Goal: Task Accomplishment & Management: Manage account settings

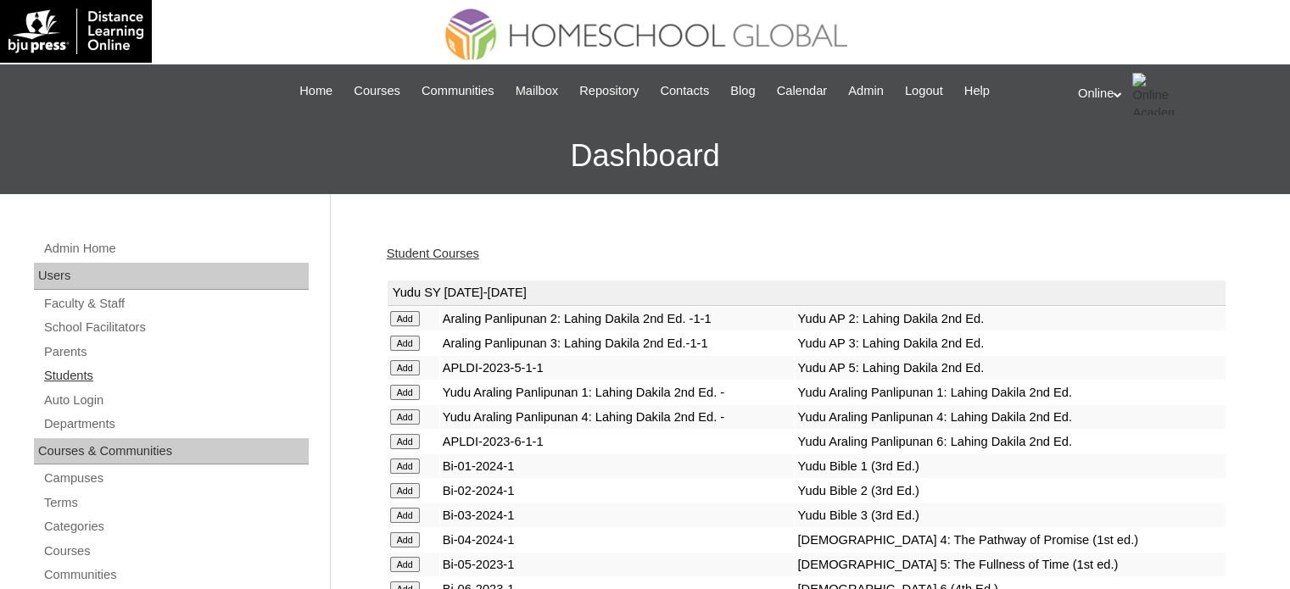
click at [68, 375] on link "Students" at bounding box center [175, 375] width 266 height 21
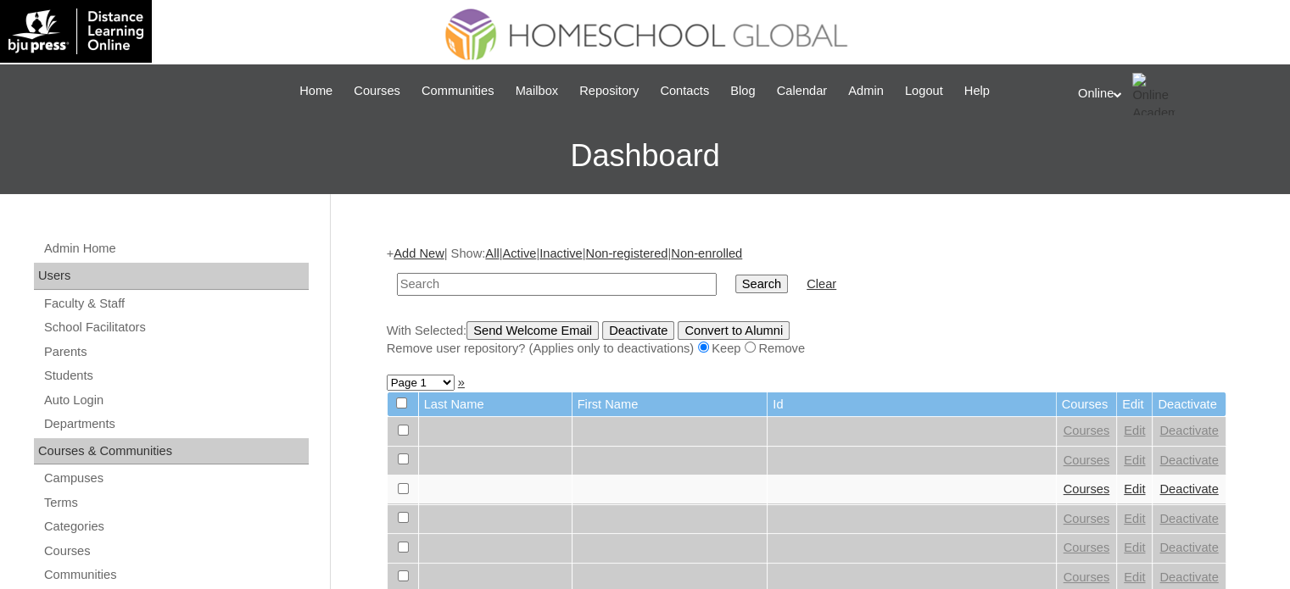
click at [556, 278] on input "text" at bounding box center [557, 284] width 320 height 23
type input "amiya"
click at [735, 275] on input "Search" at bounding box center [761, 284] width 53 height 19
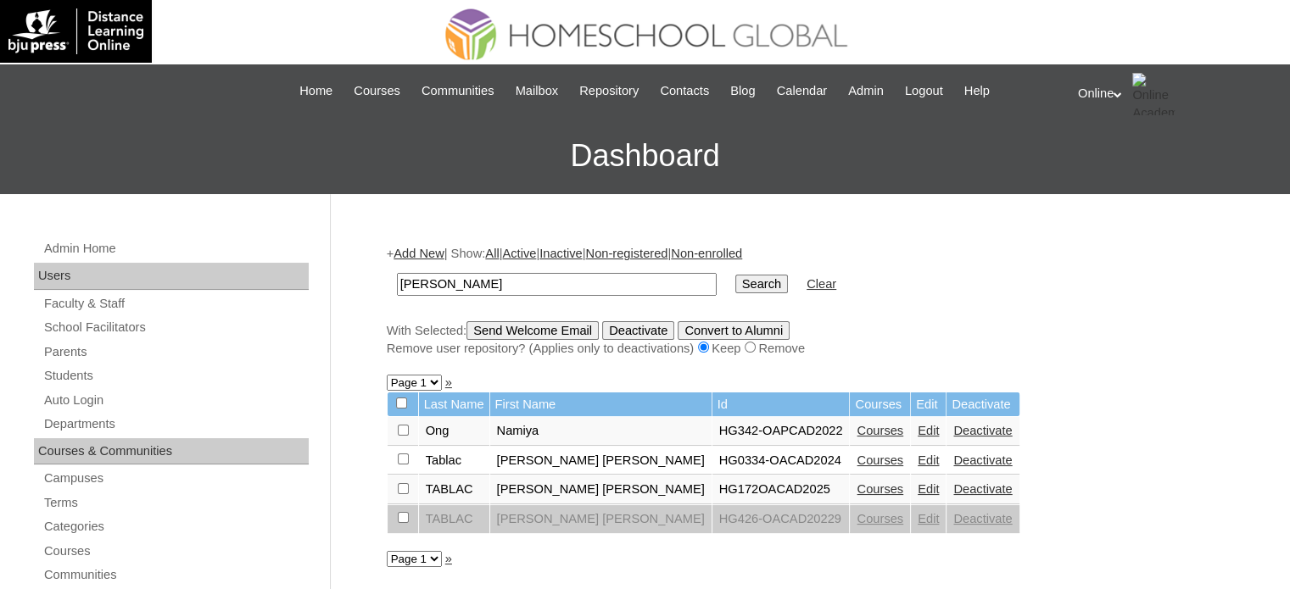
click at [856, 491] on link "Courses" at bounding box center [879, 490] width 47 height 14
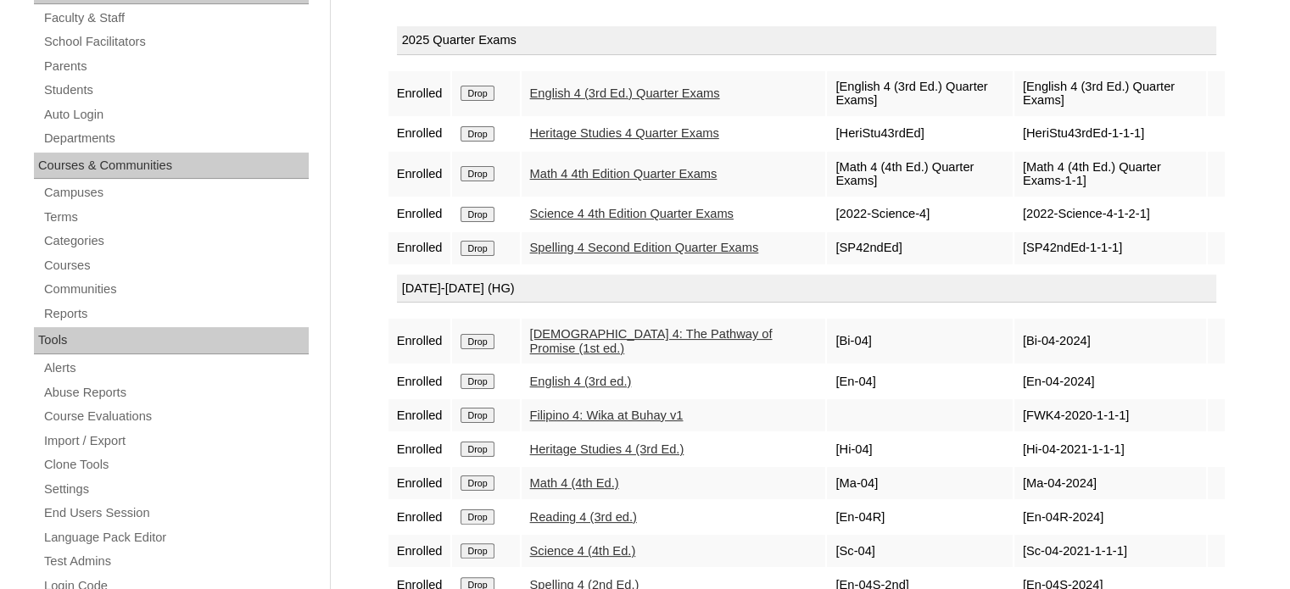
scroll to position [339, 0]
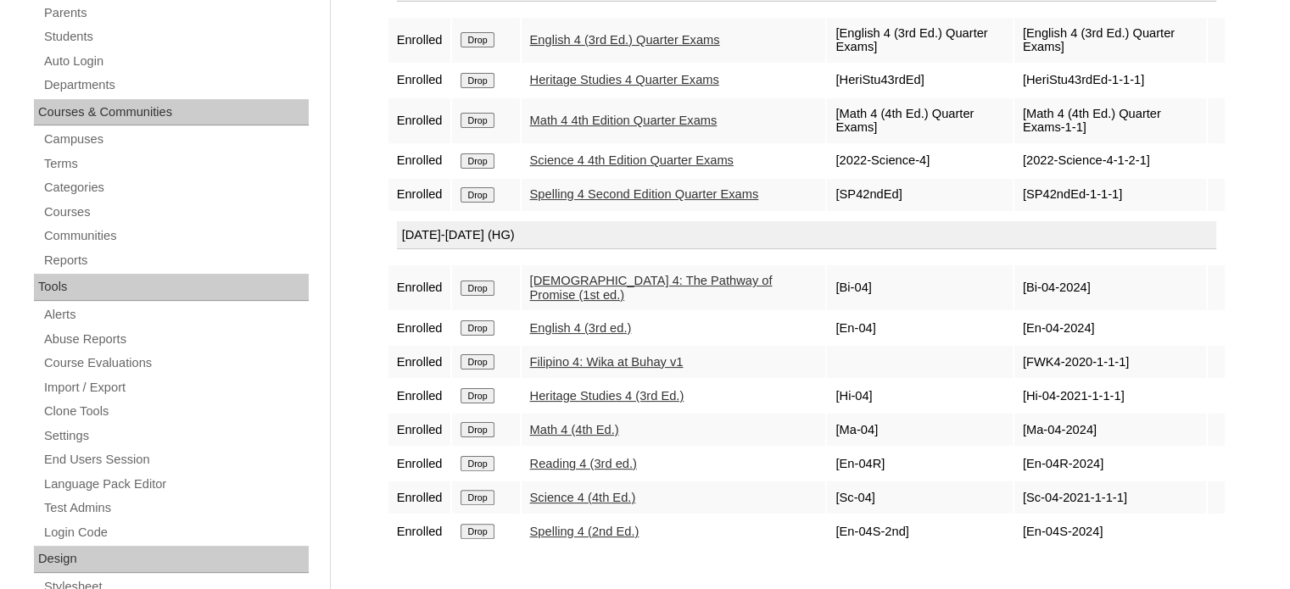
click at [492, 370] on input "Drop" at bounding box center [476, 361] width 33 height 15
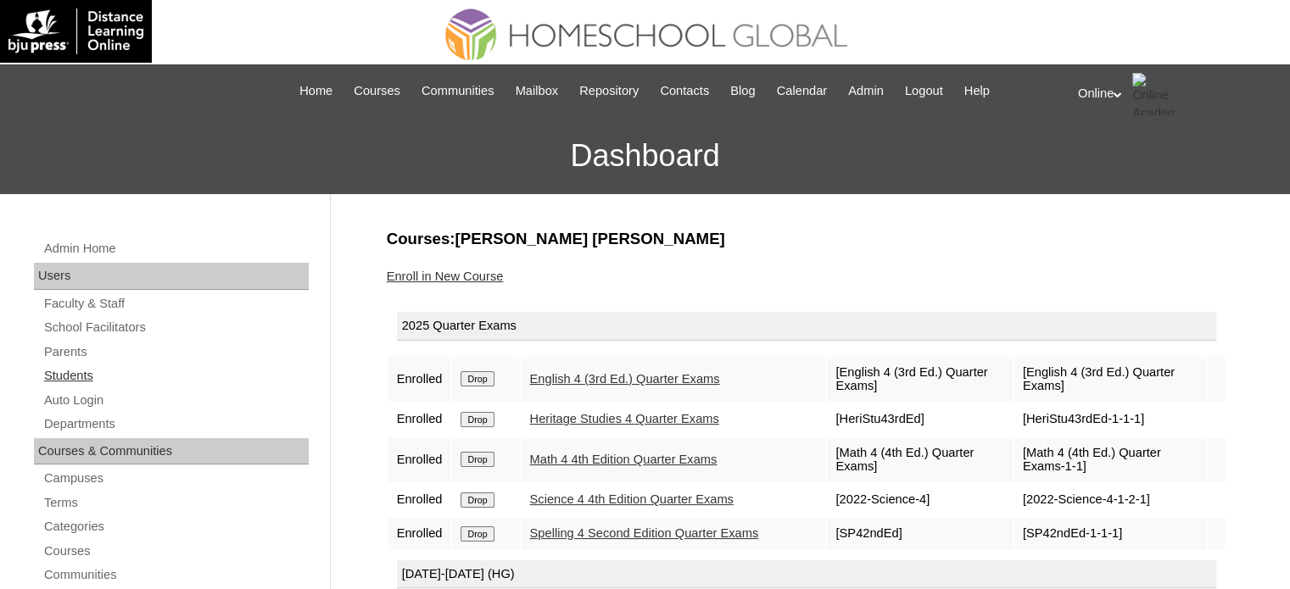
click at [98, 378] on link "Students" at bounding box center [175, 375] width 266 height 21
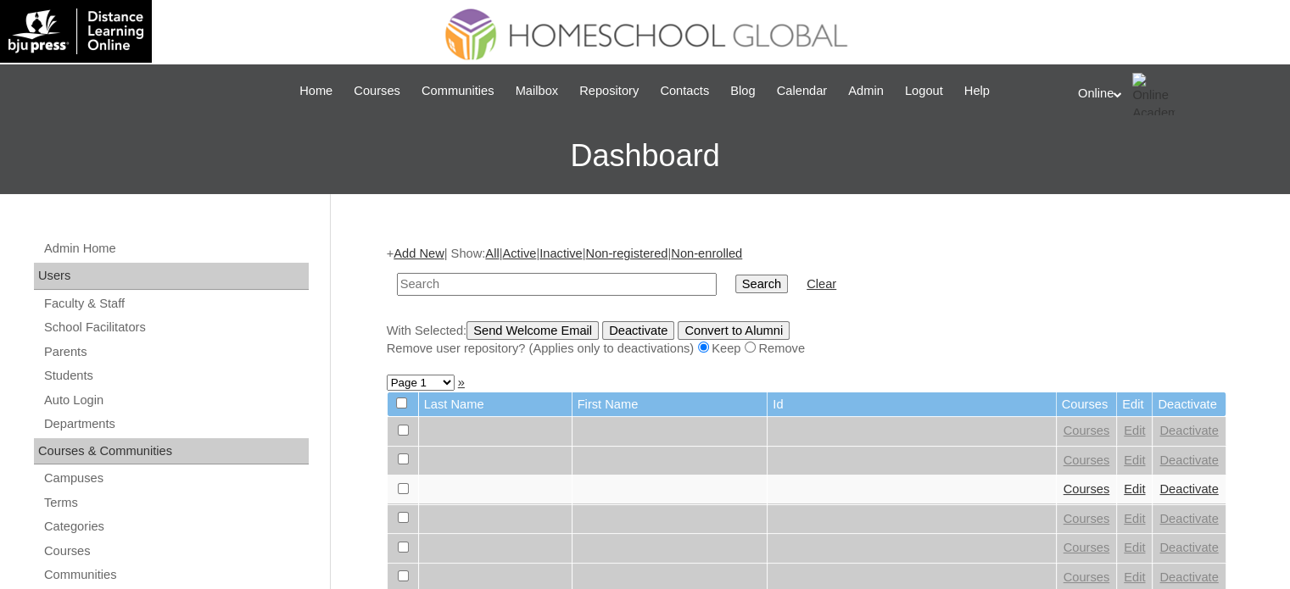
click at [434, 288] on input "text" at bounding box center [557, 284] width 320 height 23
type input "[PERSON_NAME]"
click at [735, 275] on input "Search" at bounding box center [761, 284] width 53 height 19
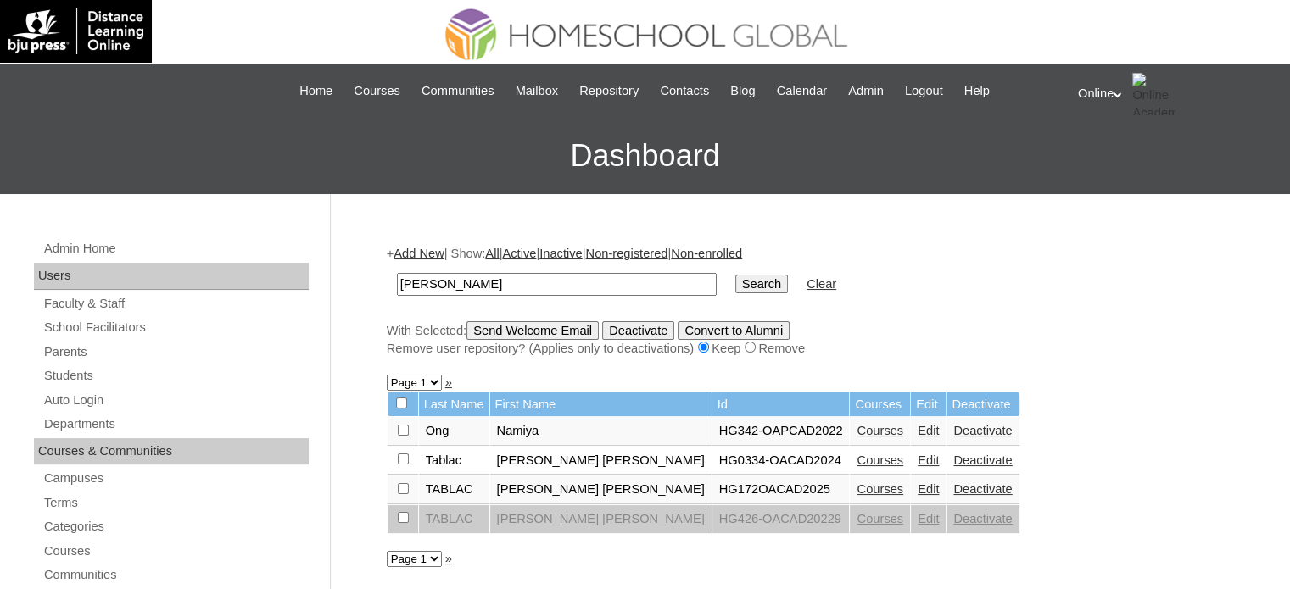
click at [953, 455] on link "Deactivate" at bounding box center [982, 461] width 59 height 14
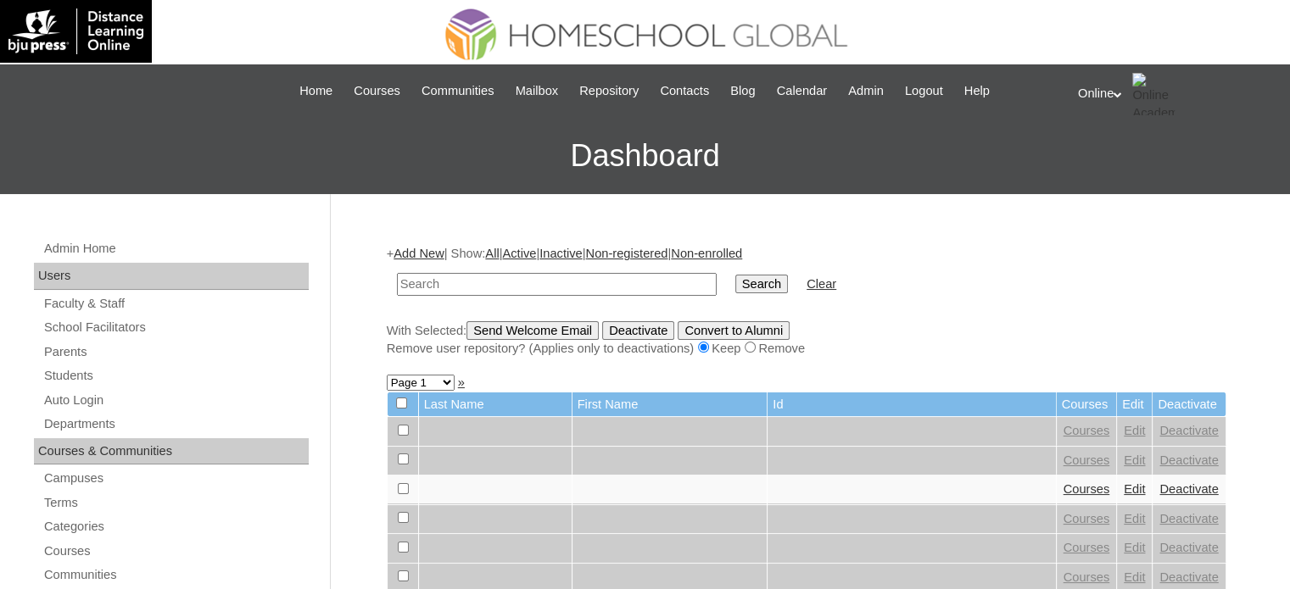
click at [634, 285] on input "text" at bounding box center [557, 284] width 320 height 23
type input "[PERSON_NAME]"
click at [735, 275] on input "Search" at bounding box center [761, 284] width 53 height 19
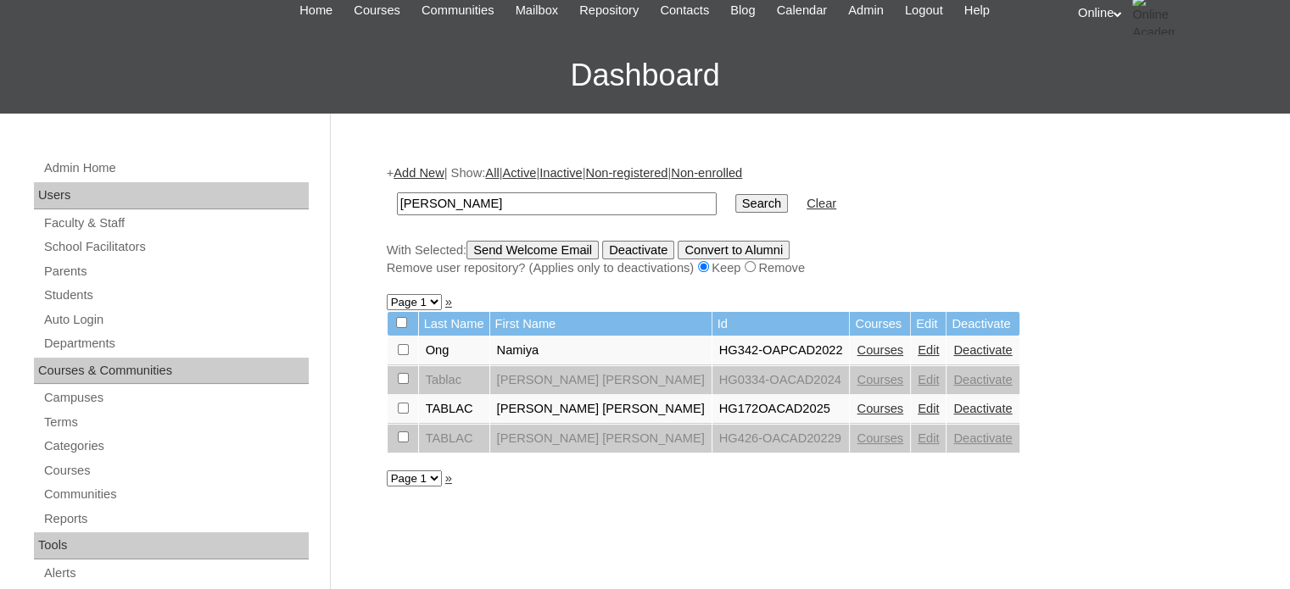
scroll to position [85, 0]
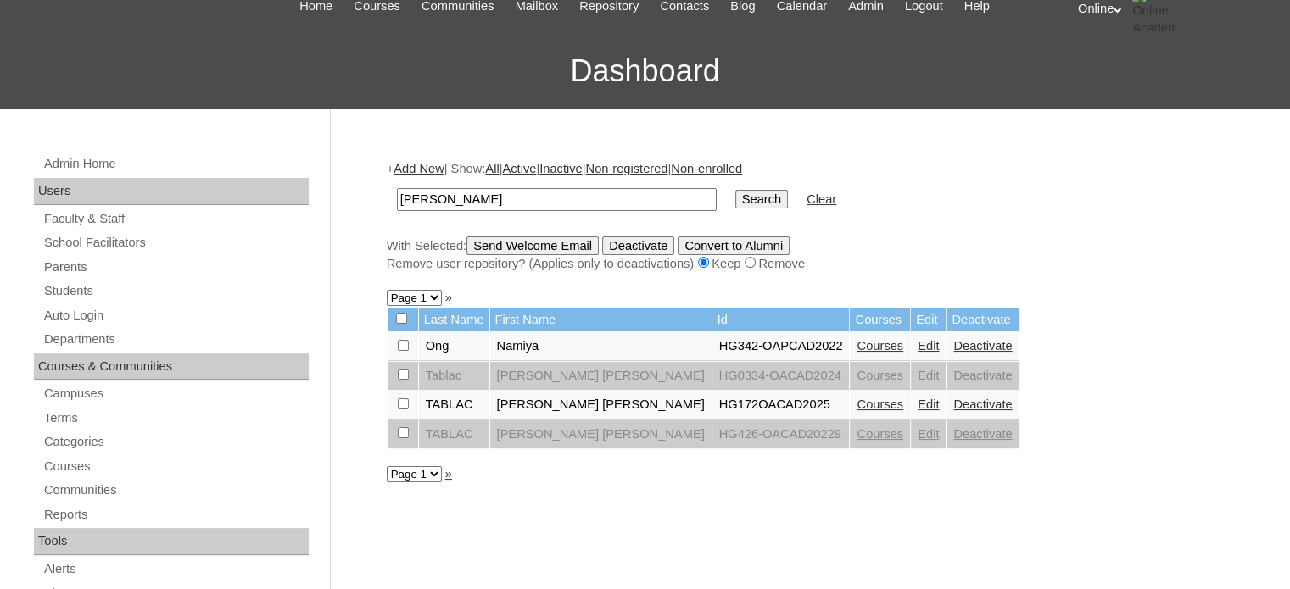
click at [918, 403] on link "Edit" at bounding box center [928, 405] width 21 height 14
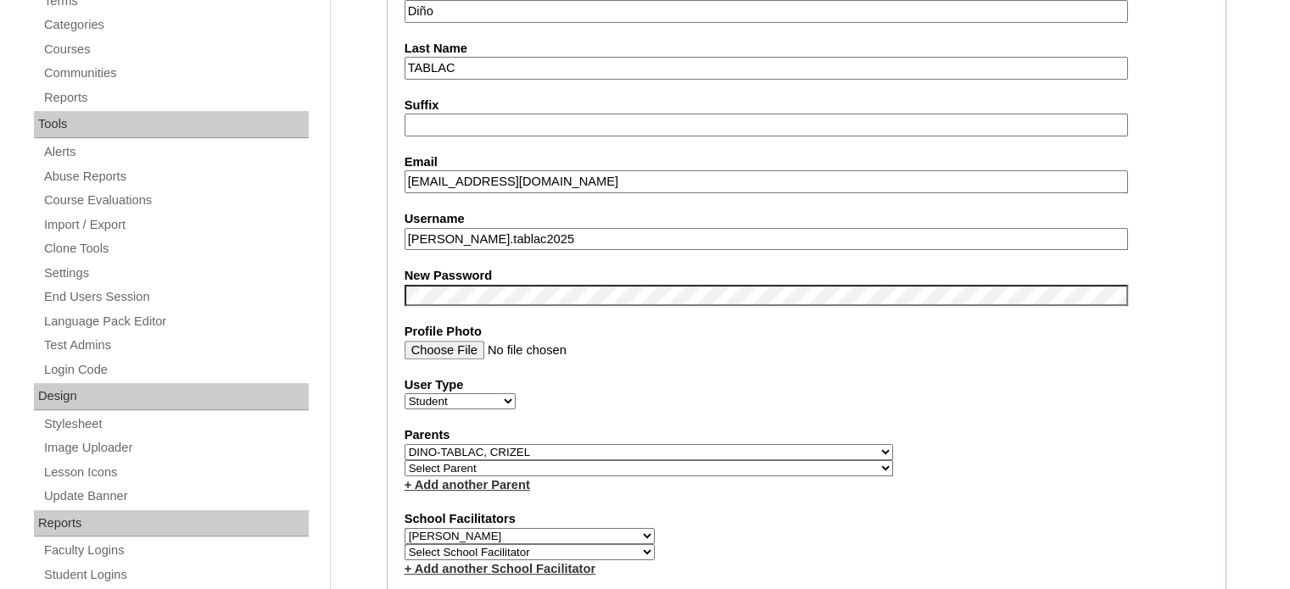
scroll to position [509, 0]
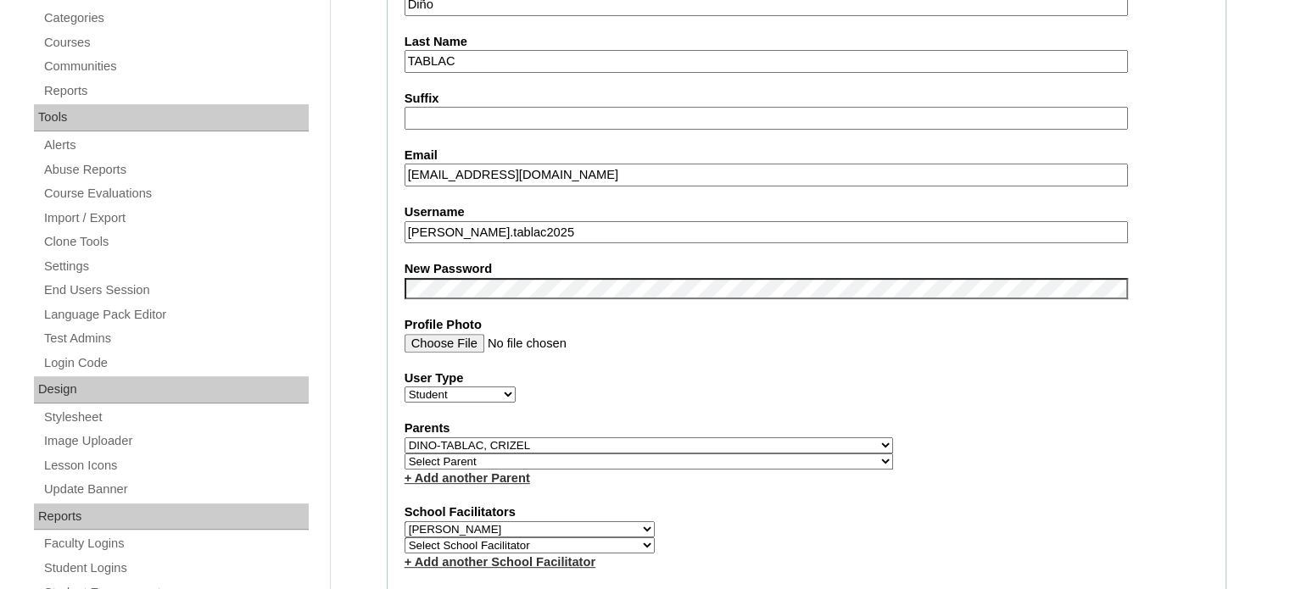
click at [696, 457] on select "Select Parent , , , , , , , , , , , , , , , , , , , , , , , , , , , , , , , , ,…" at bounding box center [648, 462] width 488 height 16
click at [685, 454] on select "Select Parent , , , , , , , , , , , , , , , , , , , , , , , , , , , , , , , , ,…" at bounding box center [648, 462] width 488 height 16
select select "35654"
click at [404, 454] on select "Select Parent , , , , , , , , , , , , , , , , , , , , , , , , , , , , , , , , ,…" at bounding box center [648, 462] width 488 height 16
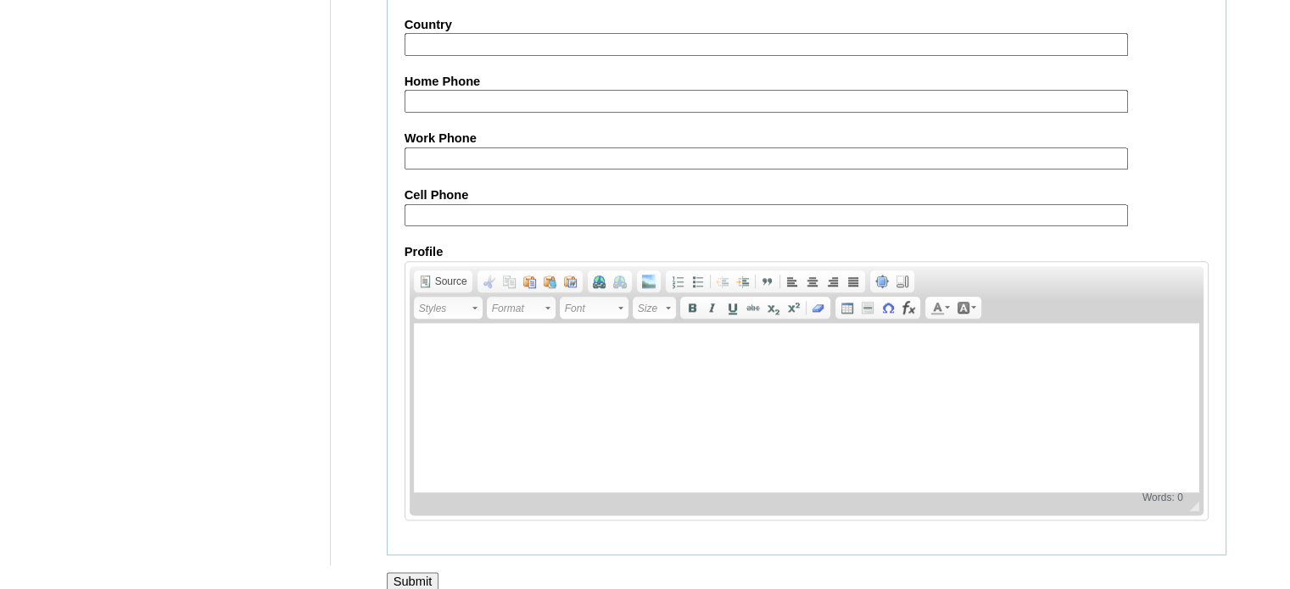
scroll to position [1991, 0]
click at [417, 571] on input "Submit" at bounding box center [413, 580] width 53 height 19
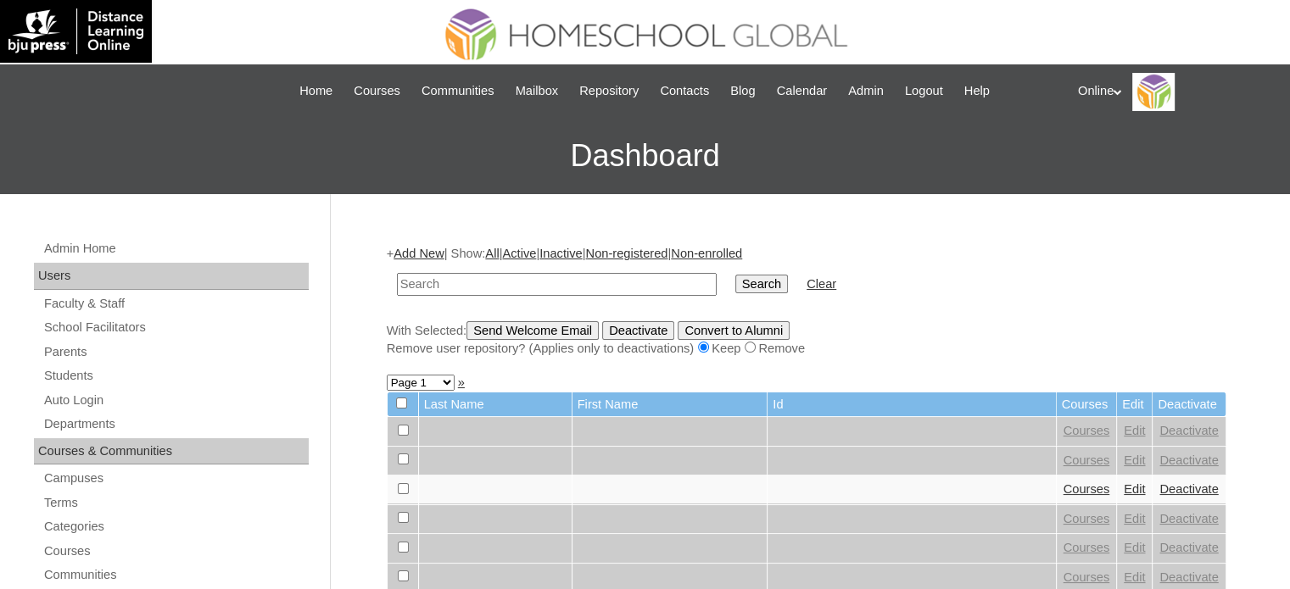
click at [448, 284] on input "text" at bounding box center [557, 284] width 320 height 23
type input "t"
type input "vince"
click at [735, 275] on input "Search" at bounding box center [761, 284] width 53 height 19
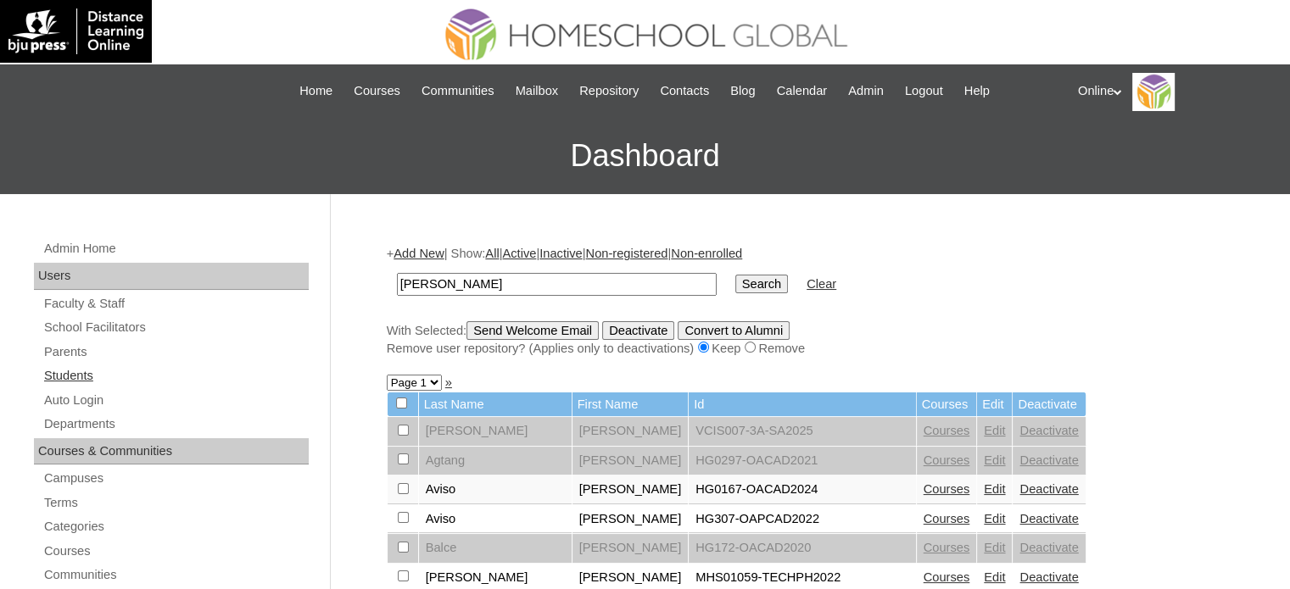
click at [115, 376] on link "Students" at bounding box center [175, 375] width 266 height 21
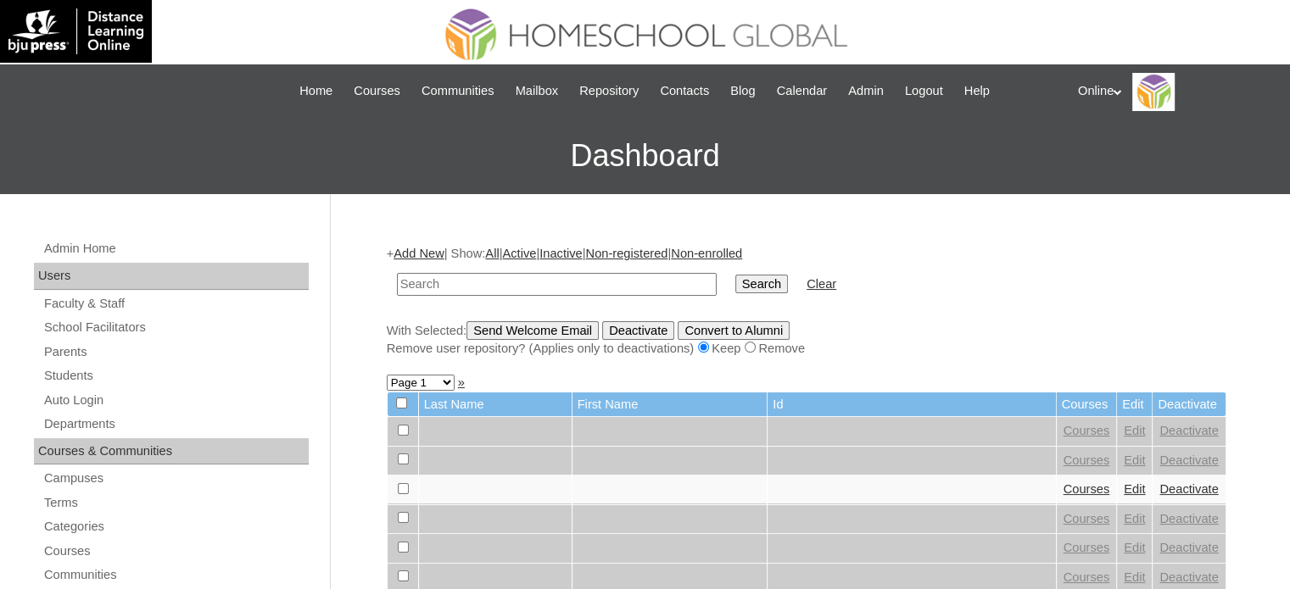
click at [485, 287] on input "text" at bounding box center [557, 284] width 320 height 23
type input "[PERSON_NAME]"
click at [735, 275] on input "Search" at bounding box center [761, 284] width 53 height 19
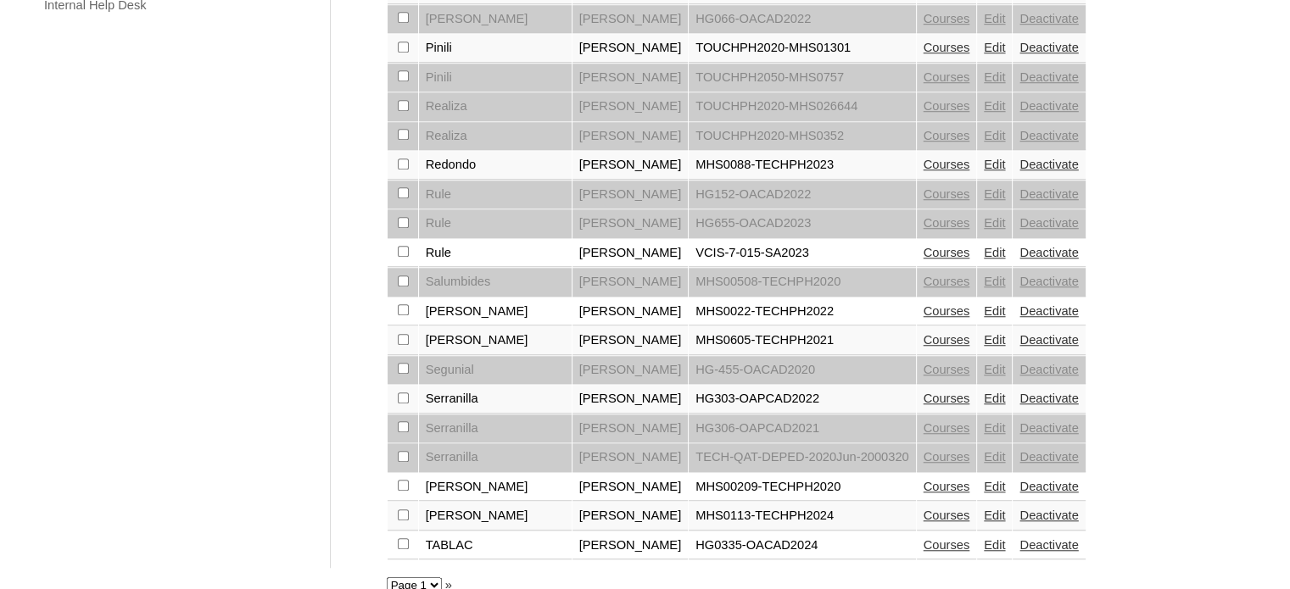
scroll to position [1323, 0]
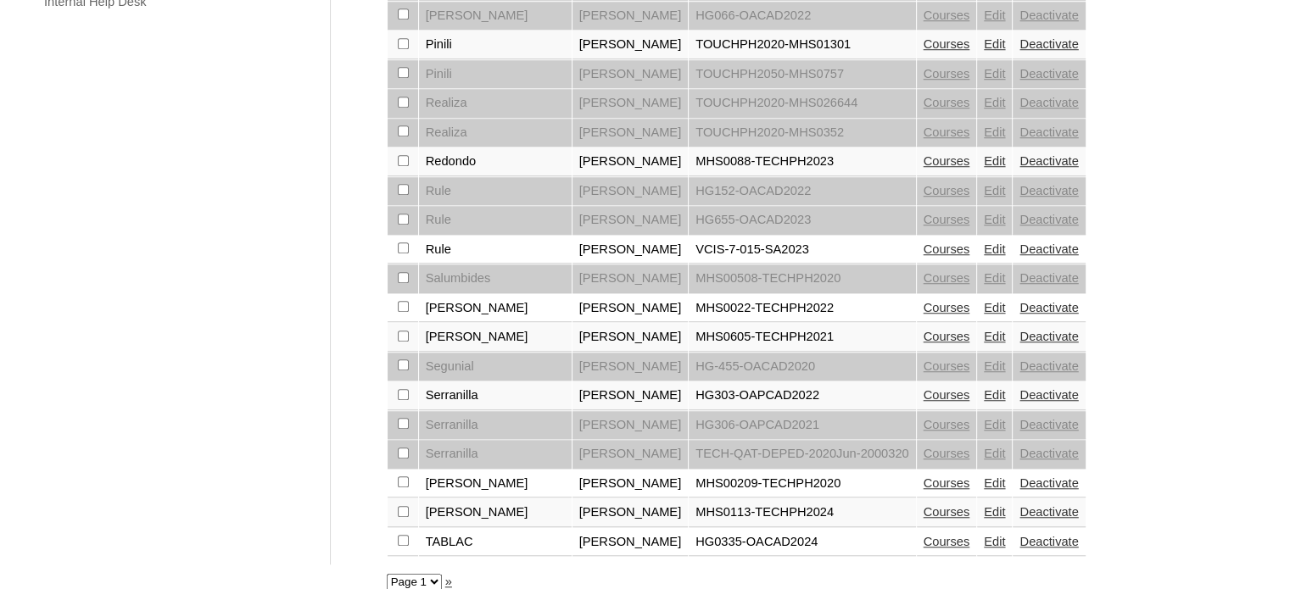
click at [447, 575] on link "»" at bounding box center [448, 582] width 7 height 14
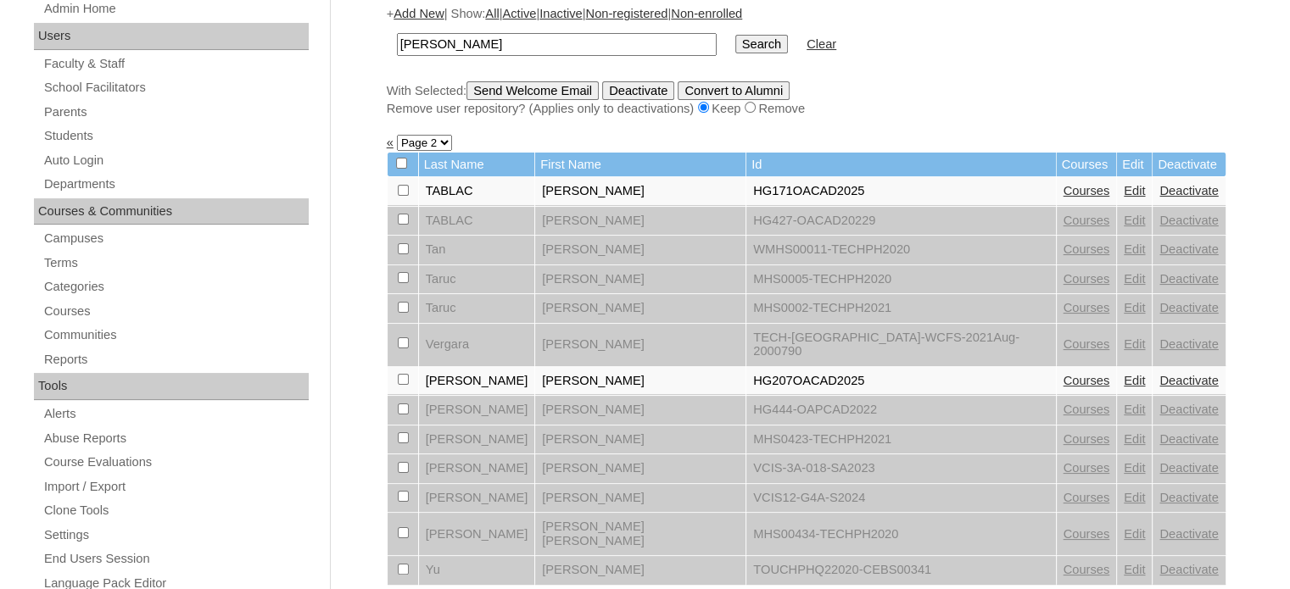
scroll to position [254, 0]
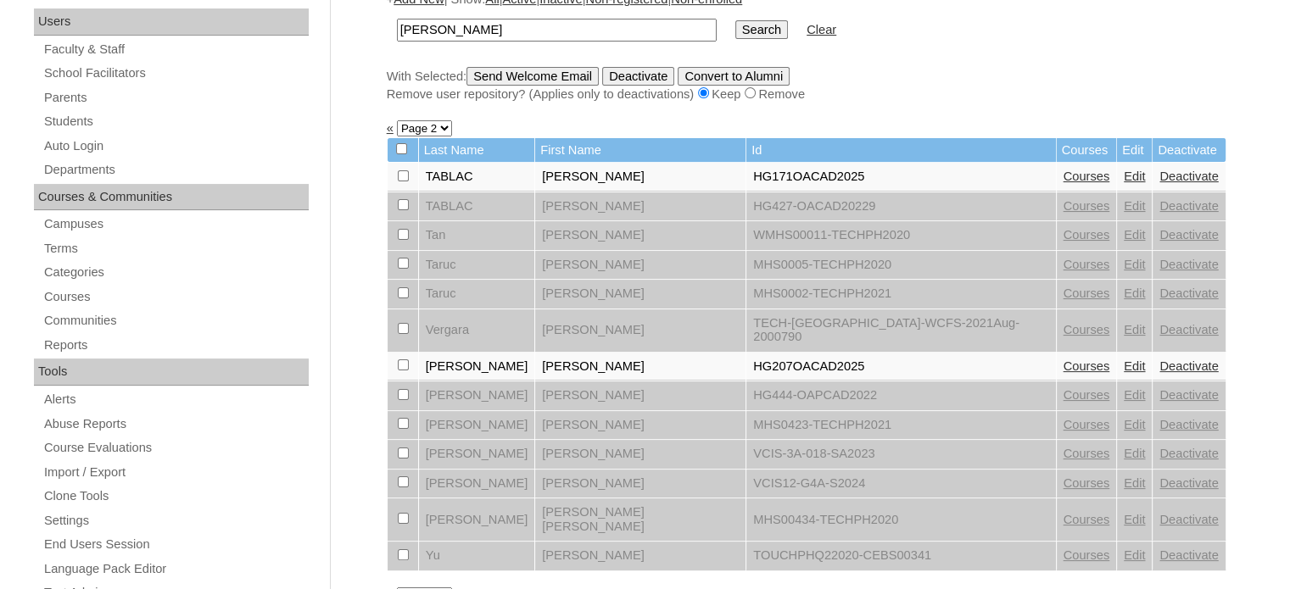
click at [1063, 173] on link "Courses" at bounding box center [1086, 177] width 47 height 14
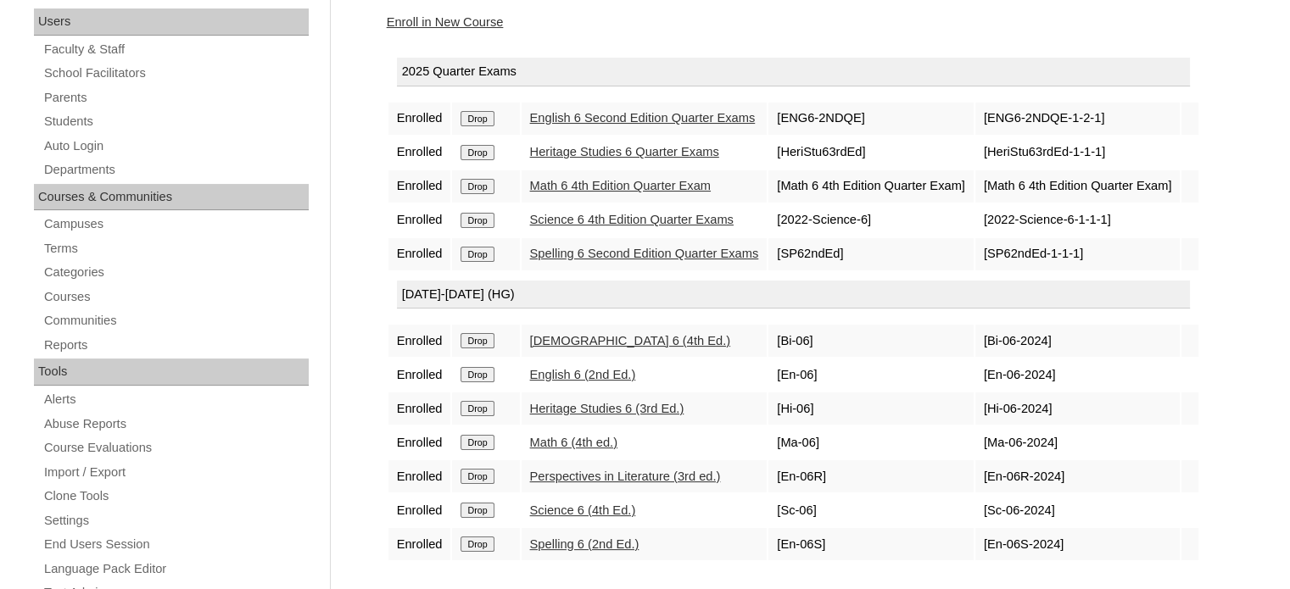
scroll to position [424, 0]
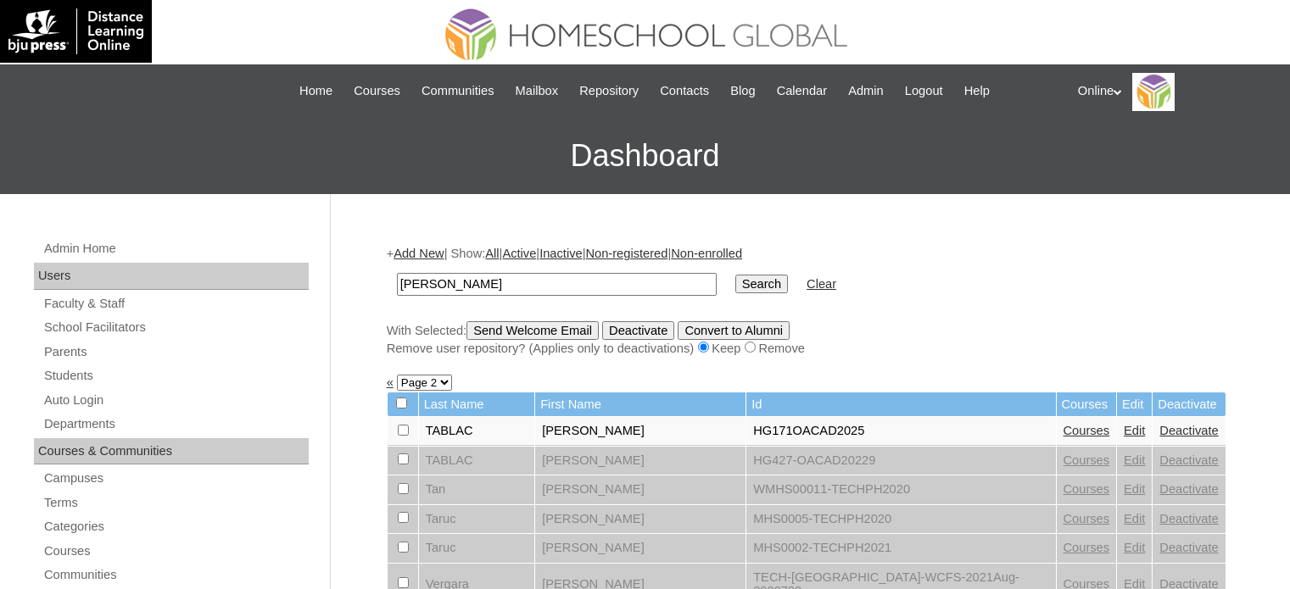
scroll to position [252, 0]
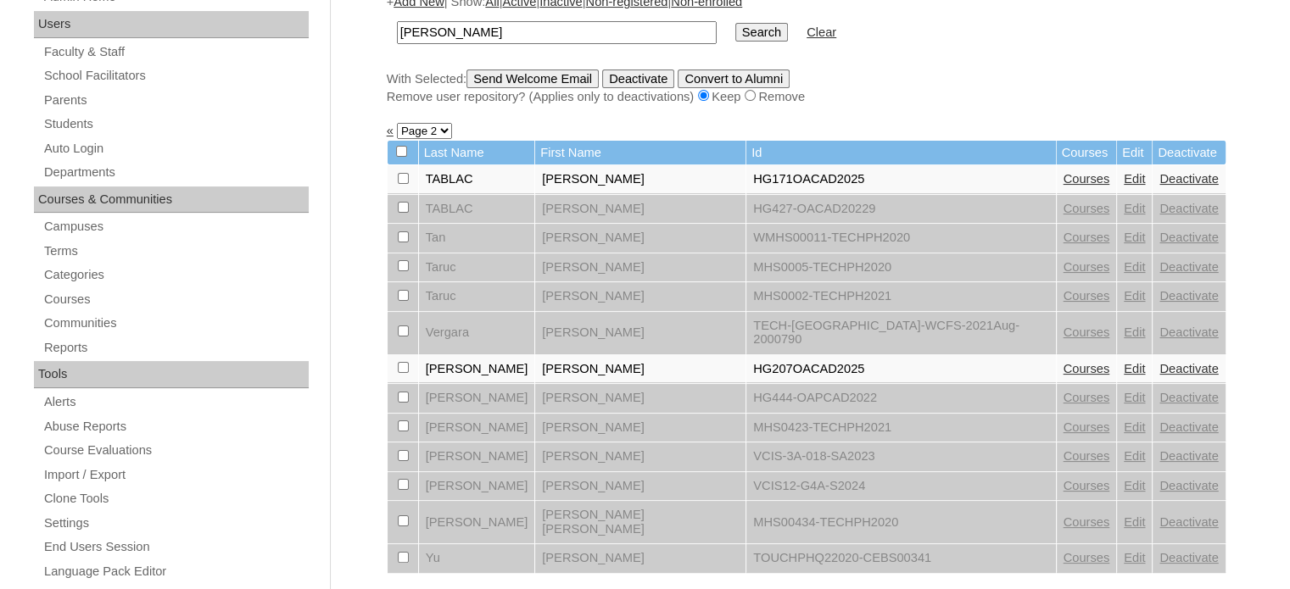
click at [1124, 181] on link "Edit" at bounding box center [1134, 179] width 21 height 14
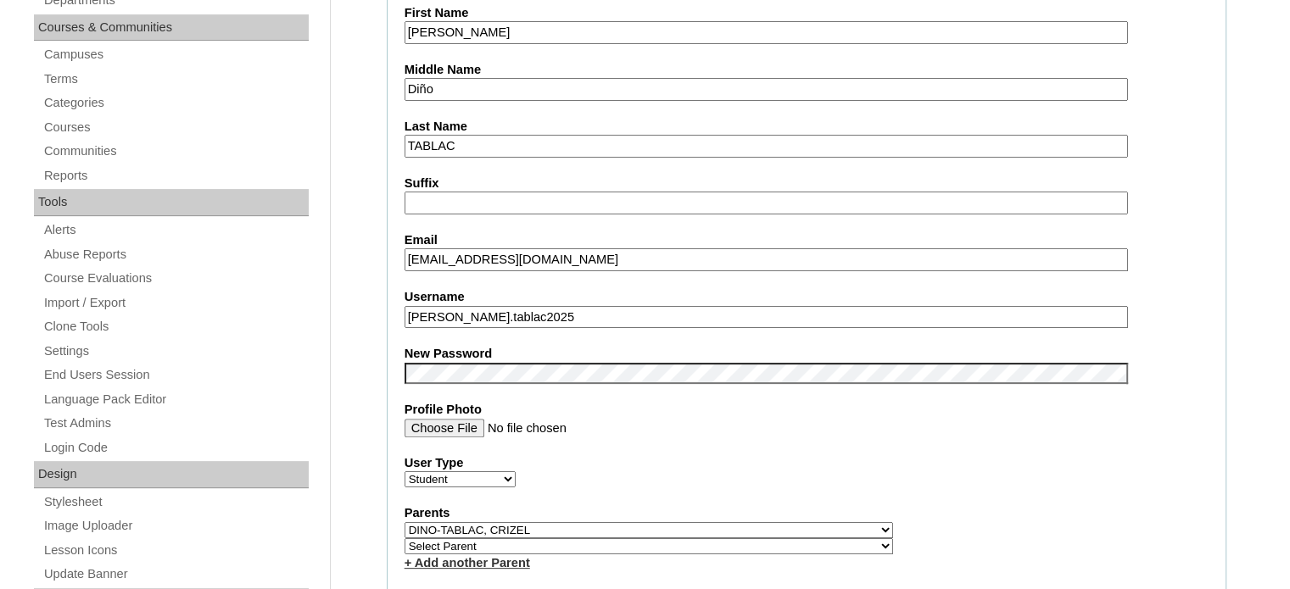
scroll to position [509, 0]
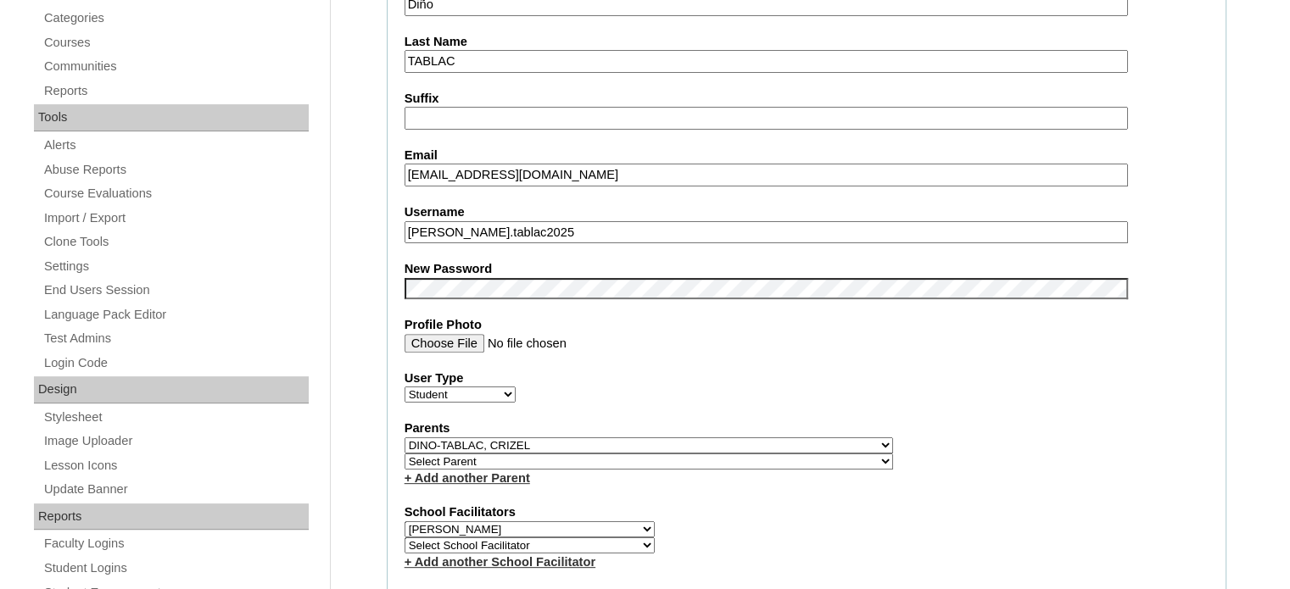
click at [672, 455] on select "Select Parent , , , , , , , , , , , , , , , , , , , , , , , , , , , , , , , , ,…" at bounding box center [648, 462] width 488 height 16
click at [404, 454] on select "Select Parent , , , , , , , , , , , , , , , , , , , , , , , , , , , , , , , , ,…" at bounding box center [648, 462] width 488 height 16
click at [517, 471] on link "+ Add another Parent" at bounding box center [467, 478] width 126 height 14
click at [519, 471] on link "+ Add another Parent" at bounding box center [467, 478] width 126 height 14
click at [954, 399] on fieldset "Account Information User Id HG171OACAD2025 Title First Name [PERSON_NAME] Middl…" at bounding box center [807, 466] width 840 height 1390
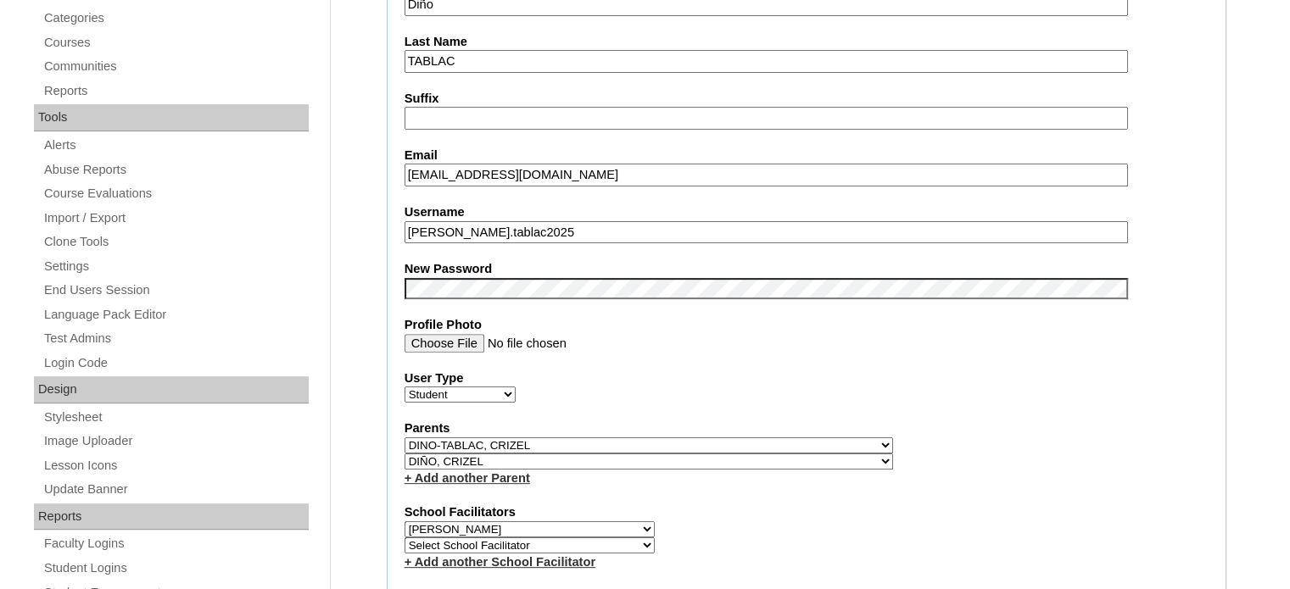
click at [489, 477] on link "+ Add another Parent" at bounding box center [467, 478] width 126 height 14
click at [408, 471] on link "+ Add another Parent" at bounding box center [467, 478] width 126 height 14
click at [449, 473] on link "+ Add another Parent" at bounding box center [467, 478] width 126 height 14
click at [694, 439] on select "Select Parent , , , , , , , , , , , , , , , , , , , , , , , , , , , , , , , , ,…" at bounding box center [648, 446] width 488 height 16
click at [696, 454] on select "Select Parent , , , , , , , , , , , , , , , , , , , , , , , , , , , , , , , , ,…" at bounding box center [648, 462] width 488 height 16
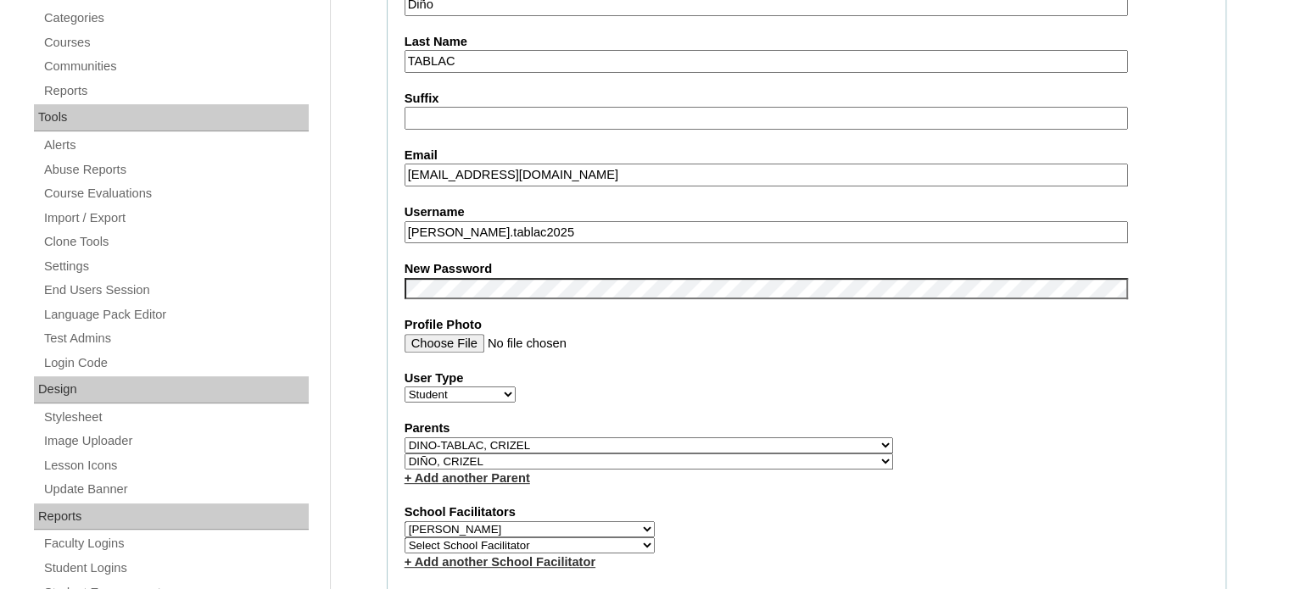
select select "43336"
click at [404, 454] on select "Select Parent , , , , , , , , , , , , , , , , , , , , , , , , , , , , , , , , ,…" at bounding box center [648, 462] width 488 height 16
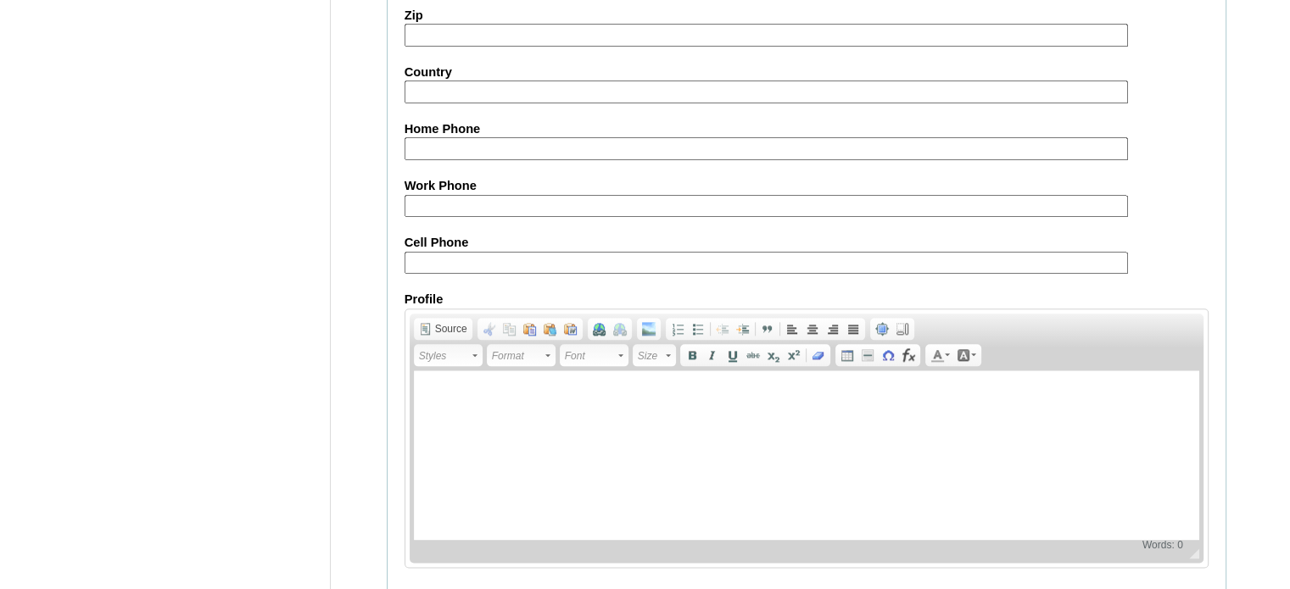
scroll to position [1991, 0]
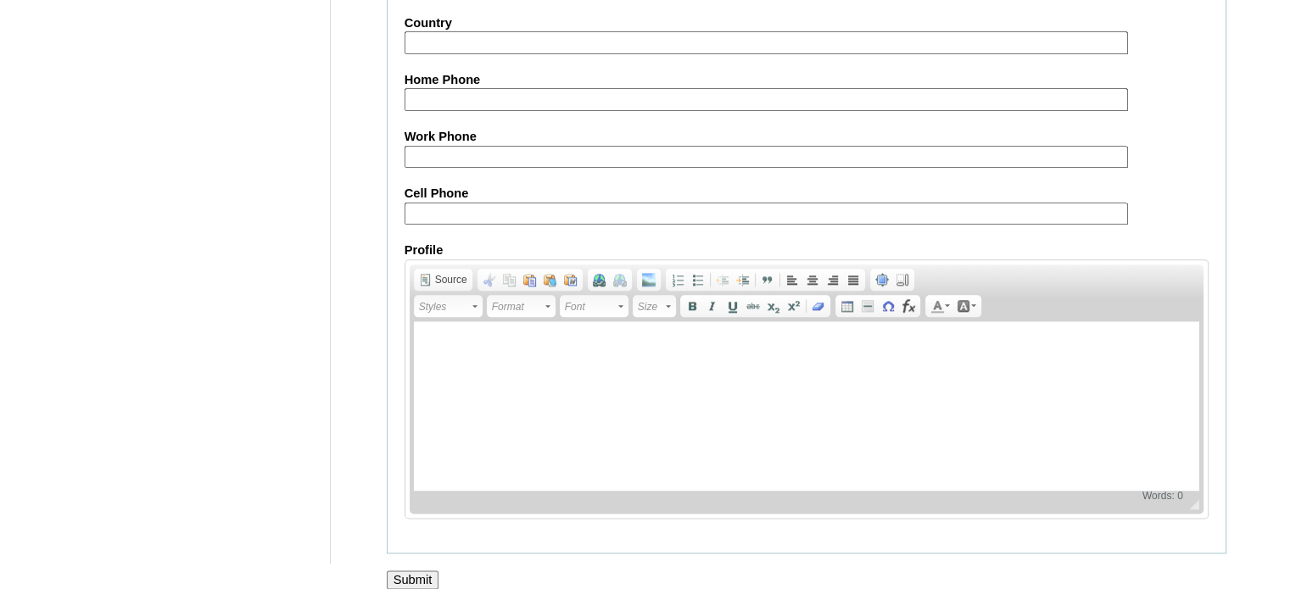
click at [421, 571] on input "Submit" at bounding box center [413, 580] width 53 height 19
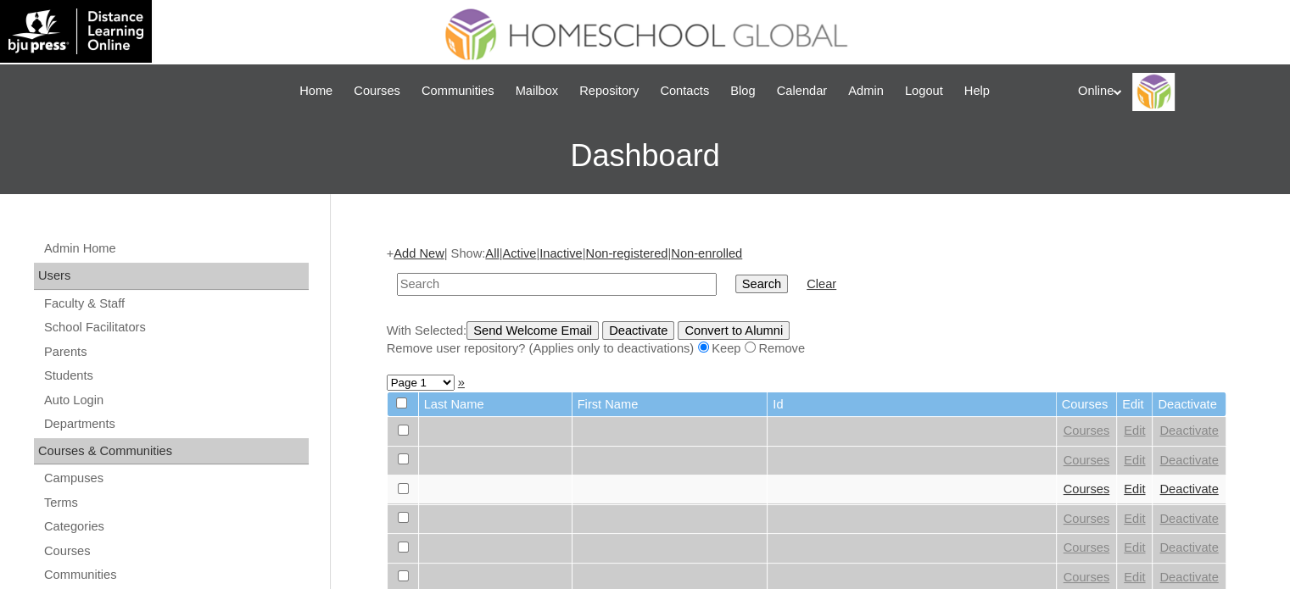
click at [1119, 94] on icon at bounding box center [1117, 92] width 8 height 6
click at [946, 155] on h3 "Dashboard" at bounding box center [644, 156] width 1273 height 76
click at [1106, 162] on span "Logout" at bounding box center [1108, 159] width 34 height 13
